Goal: Task Accomplishment & Management: Complete application form

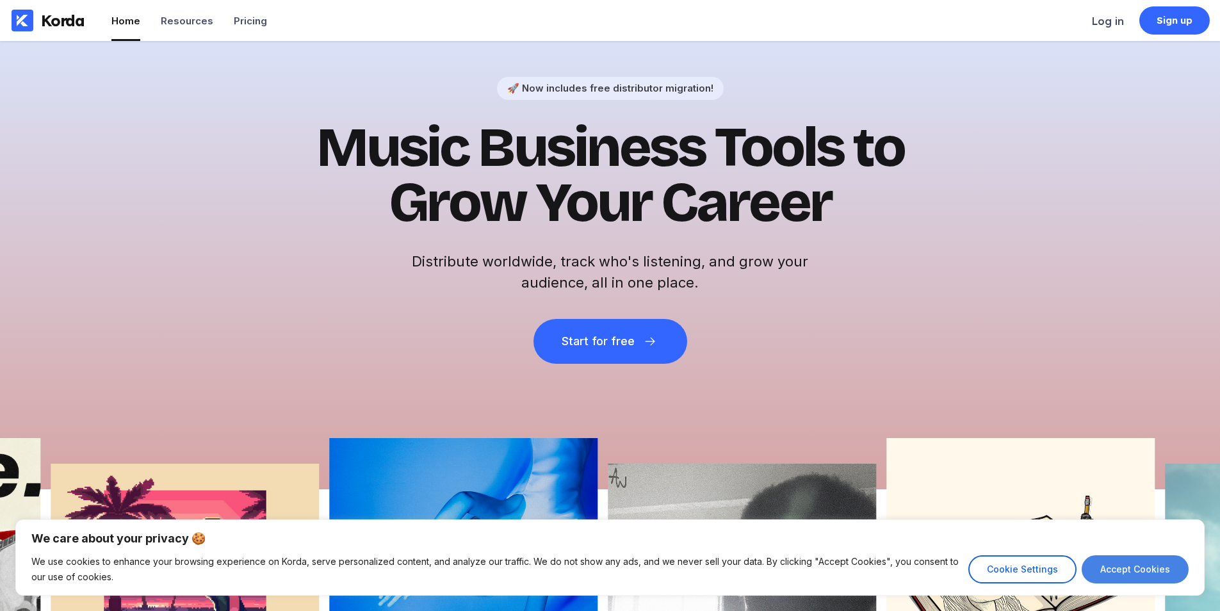
click at [1139, 578] on button "Accept Cookies" at bounding box center [1135, 569] width 107 height 28
checkbox input "true"
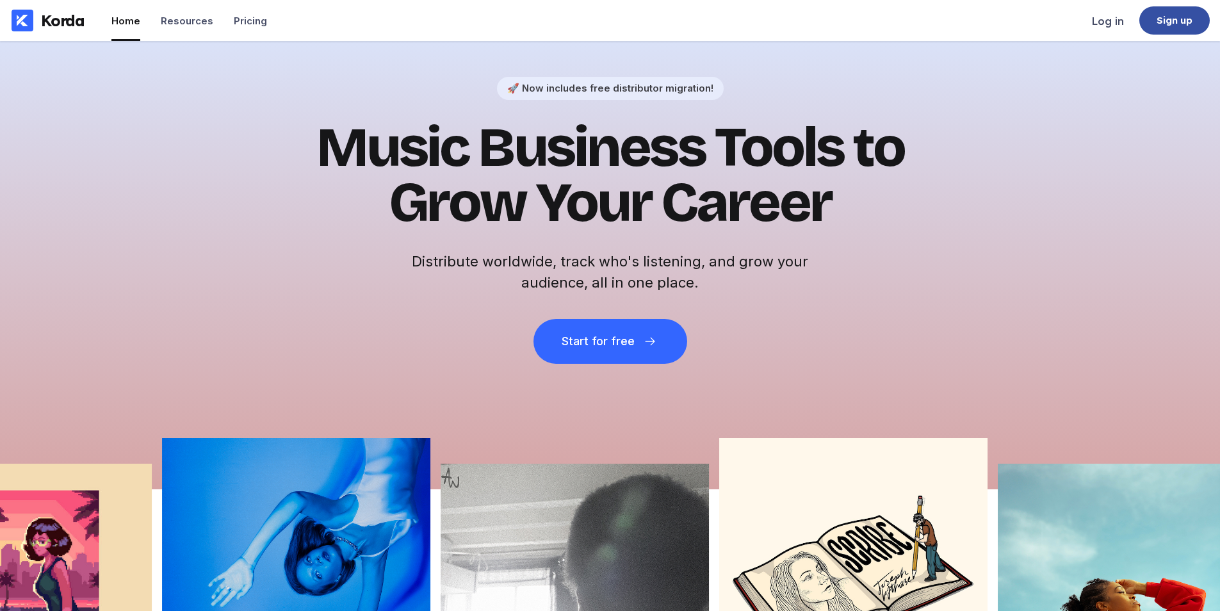
click at [1180, 20] on div "Sign up" at bounding box center [1174, 20] width 37 height 13
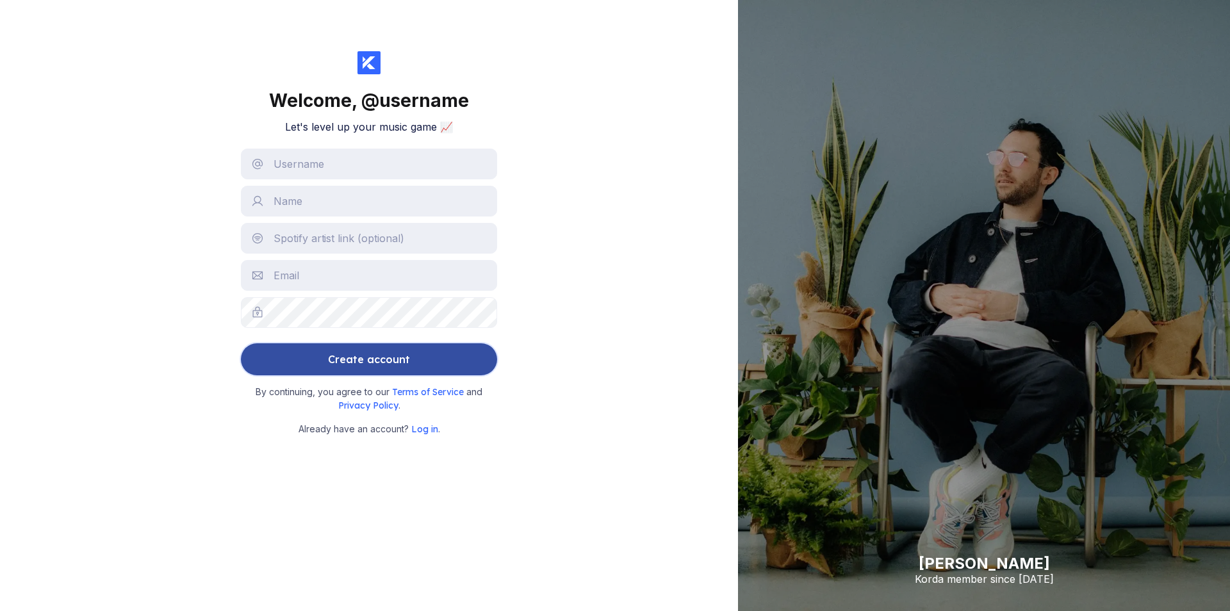
click at [344, 357] on div "Create account" at bounding box center [369, 359] width 82 height 26
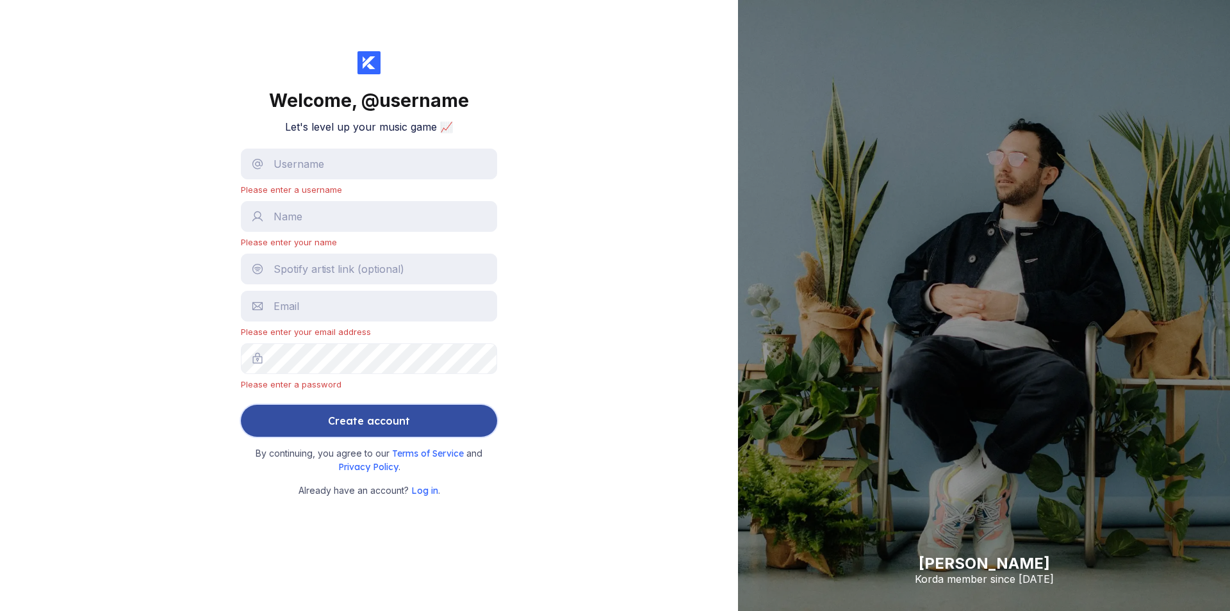
click at [414, 412] on button "Create account" at bounding box center [369, 421] width 256 height 32
click at [416, 416] on button "Create account" at bounding box center [369, 421] width 256 height 32
